Goal: Check status: Check status

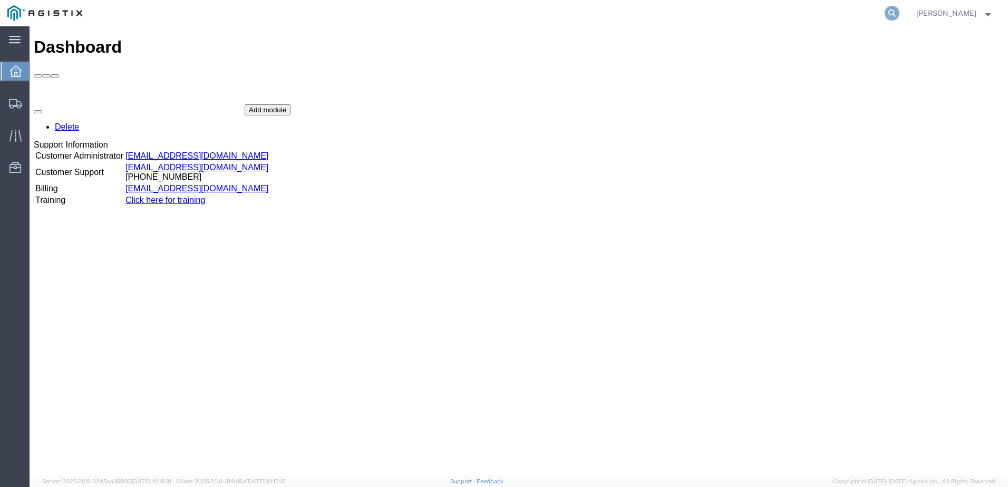
click at [901, 18] on form at bounding box center [892, 13] width 17 height 26
click at [899, 19] on icon at bounding box center [891, 13] width 15 height 15
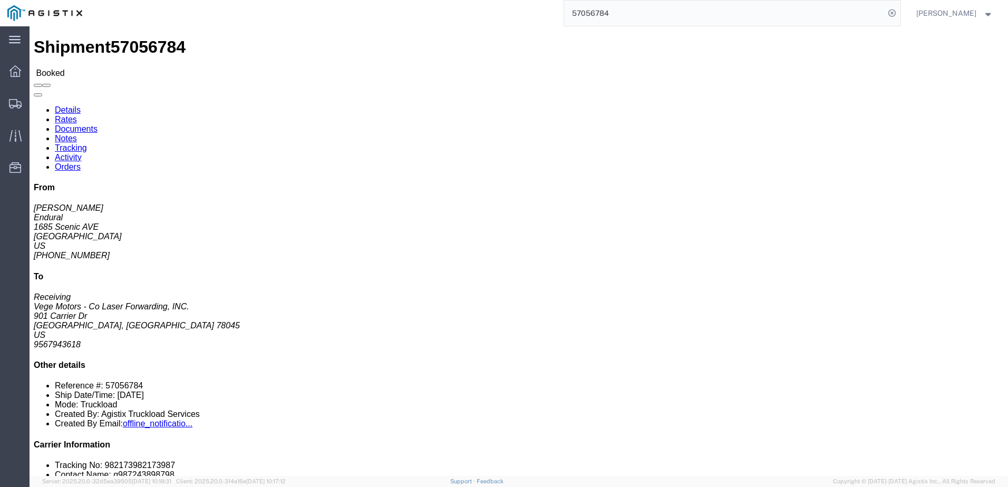
click at [627, 13] on input "57056784" at bounding box center [724, 13] width 320 height 25
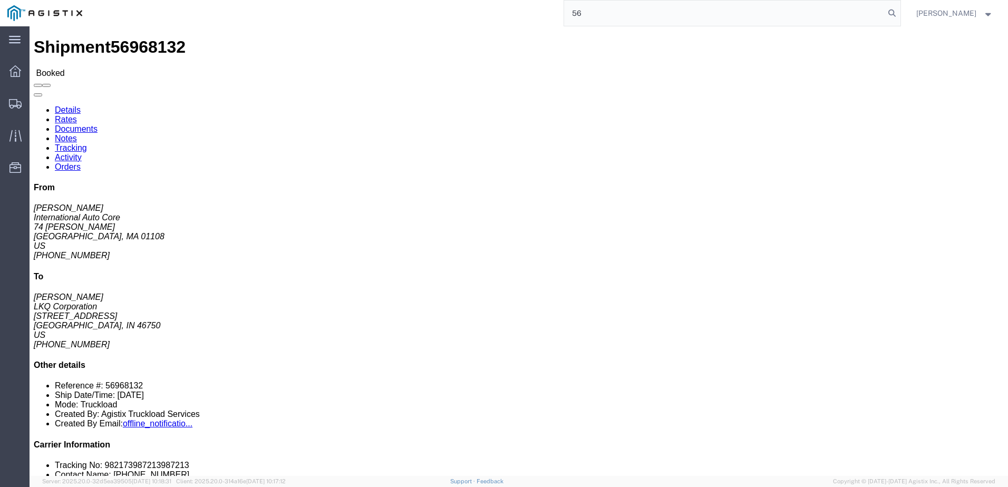
type input "5"
type input "56968086"
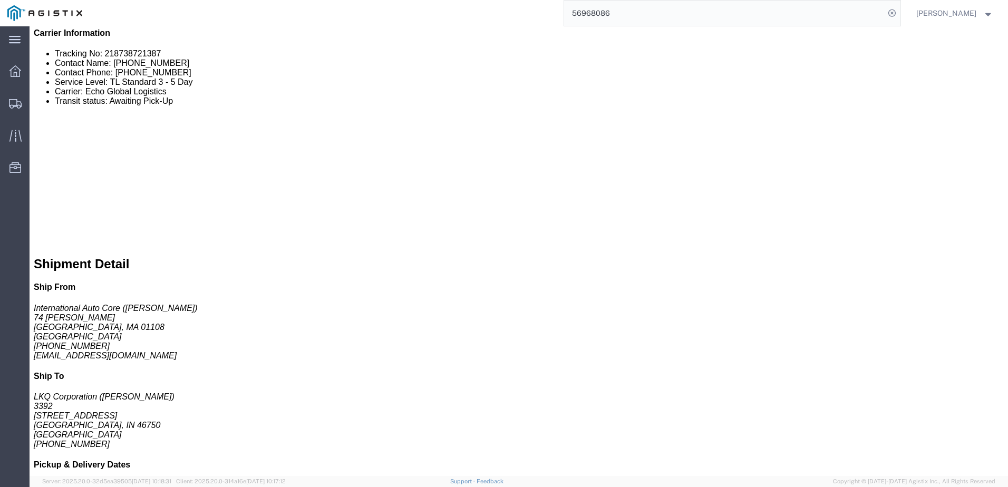
scroll to position [422, 0]
